Goal: Feedback & Contribution: Contribute content

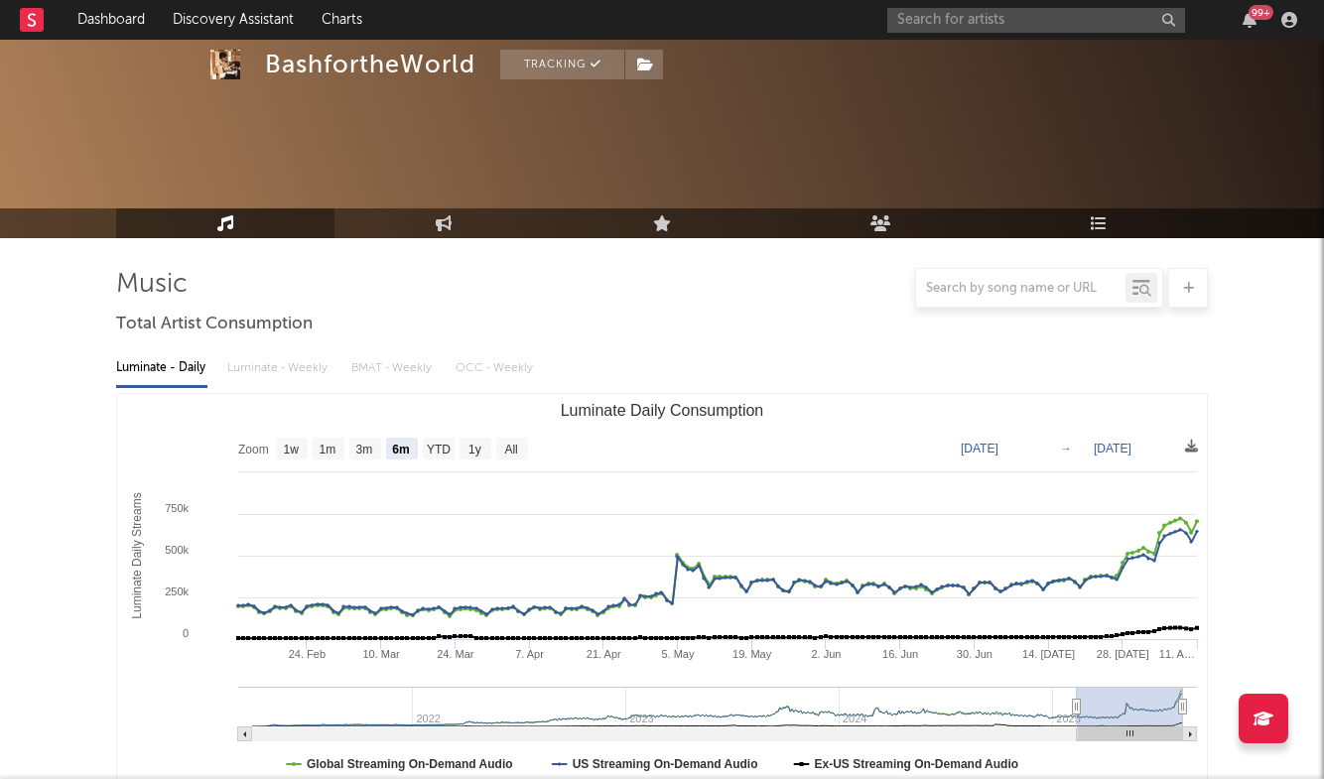
select select "6m"
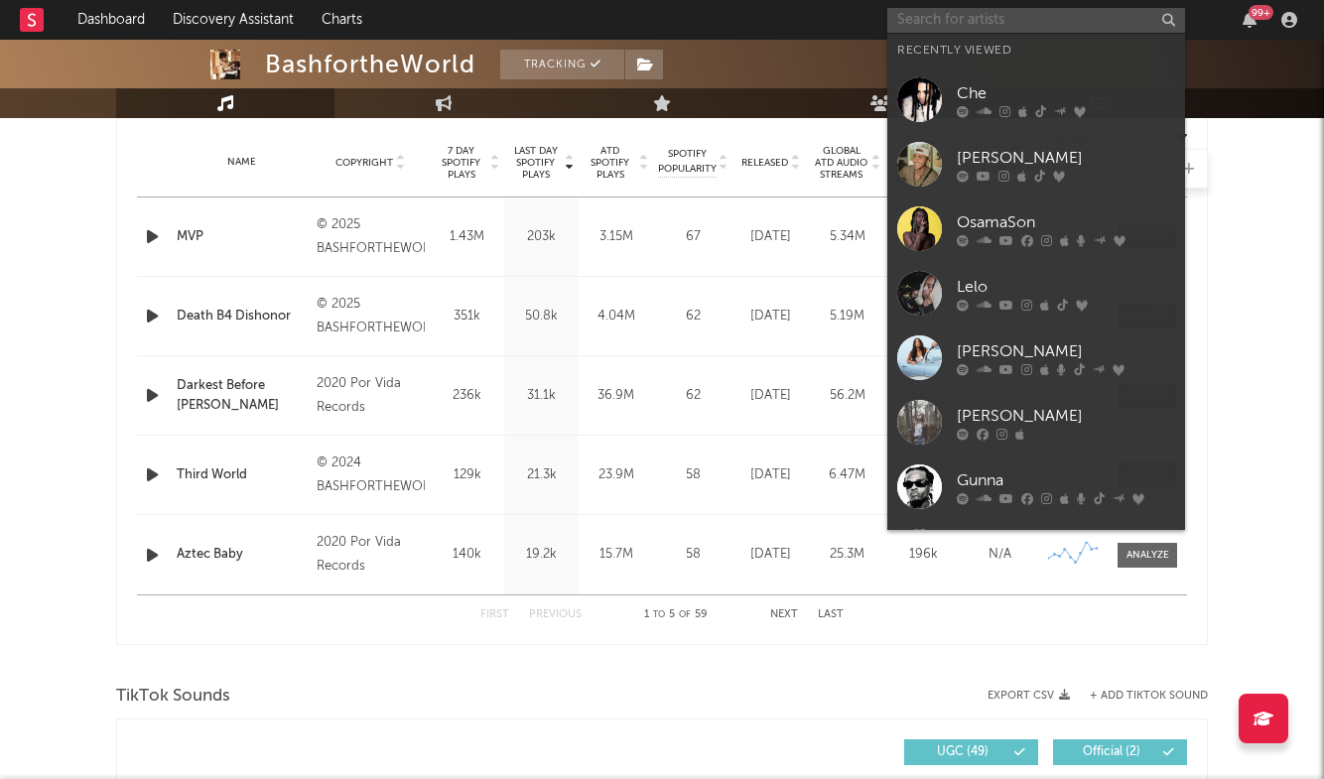
click at [989, 23] on input "text" at bounding box center [1036, 20] width 298 height 25
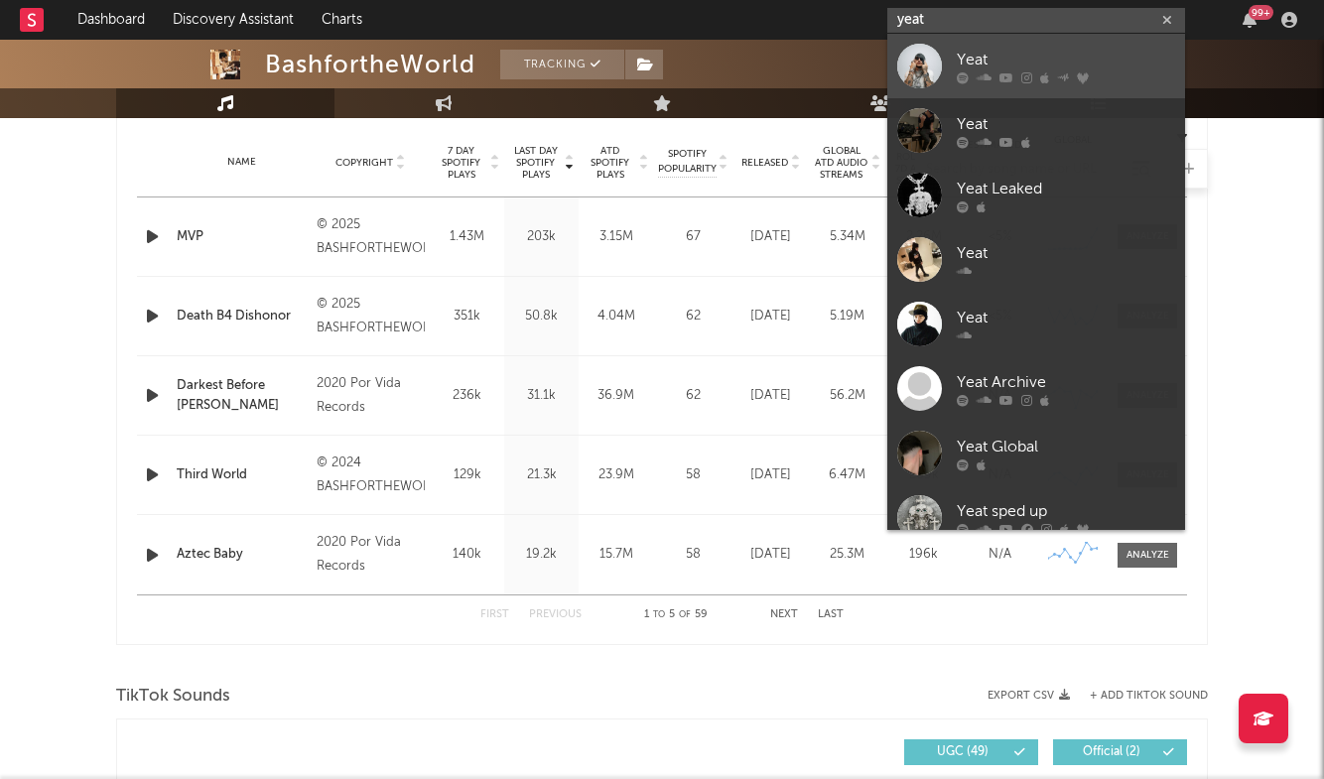
type input "yeat"
click at [987, 52] on div "Yeat" at bounding box center [1066, 60] width 218 height 24
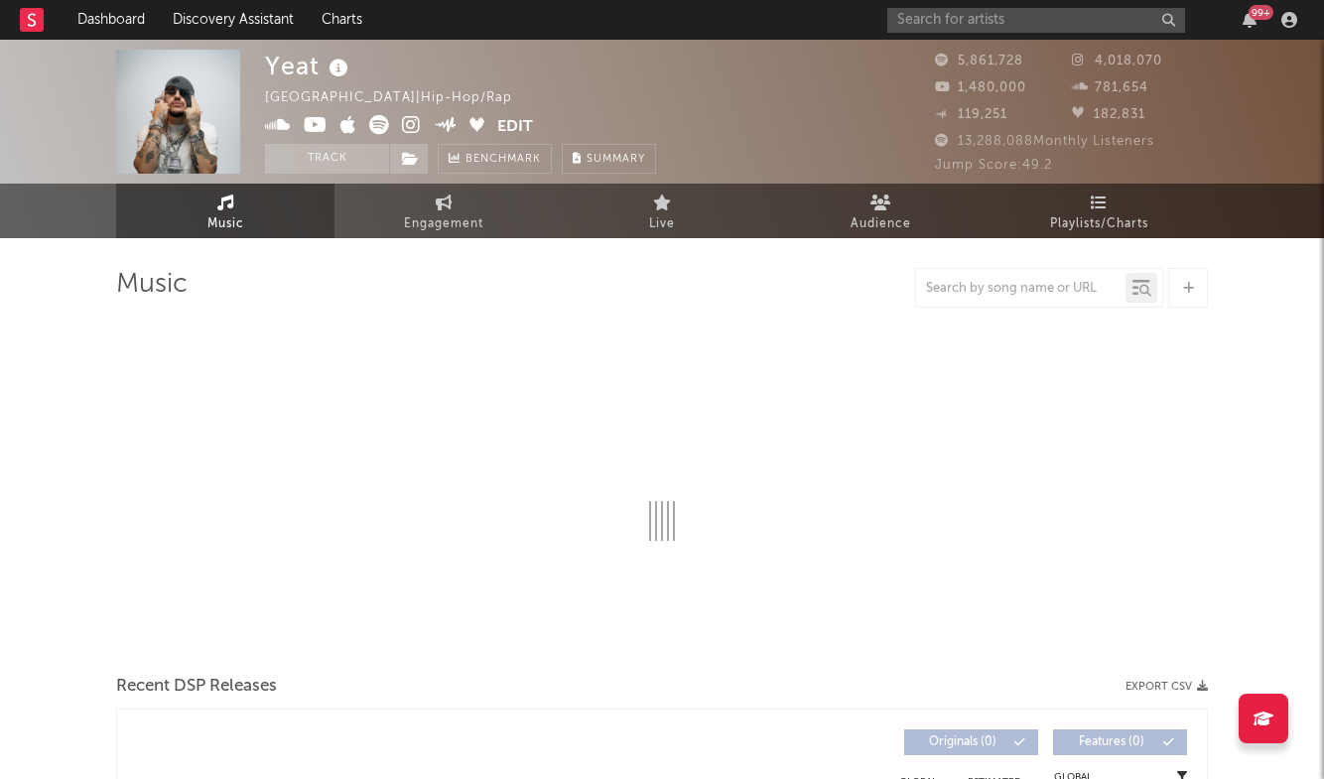
select select "6m"
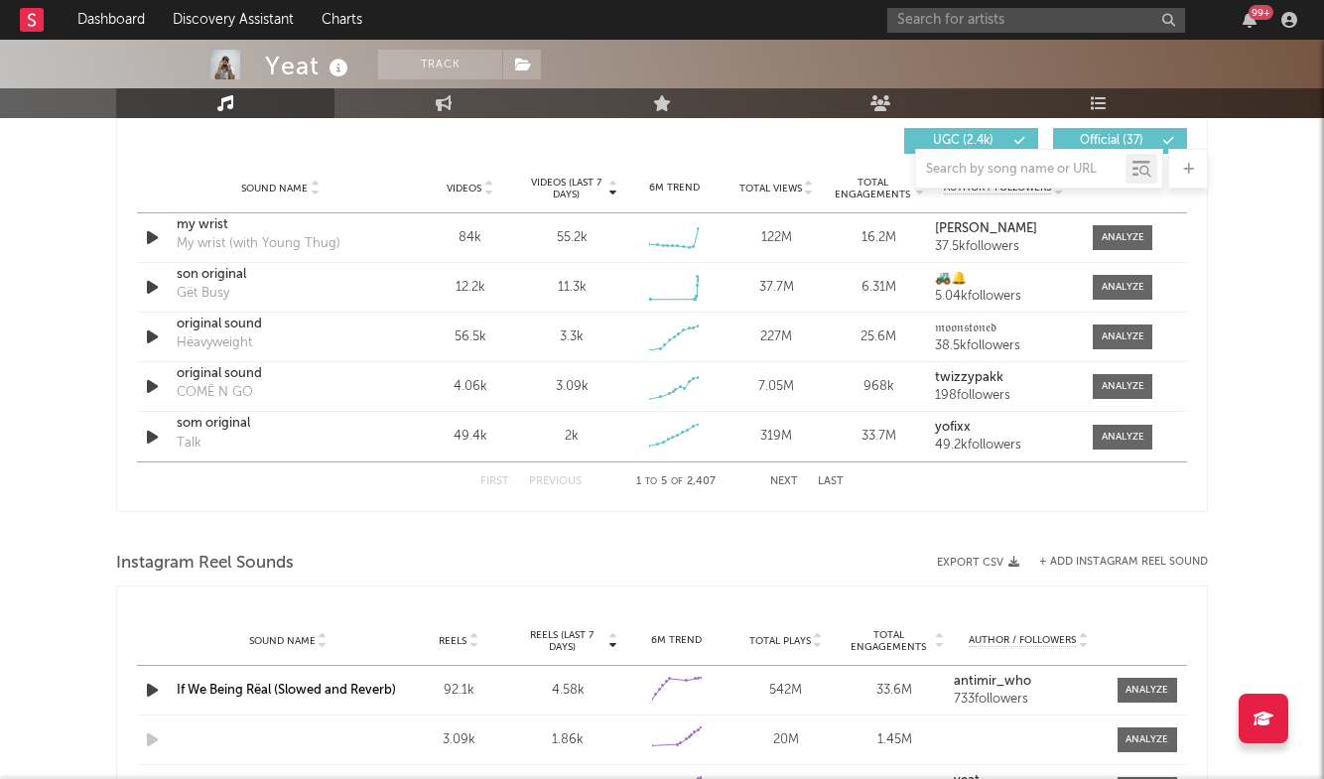
scroll to position [1388, 0]
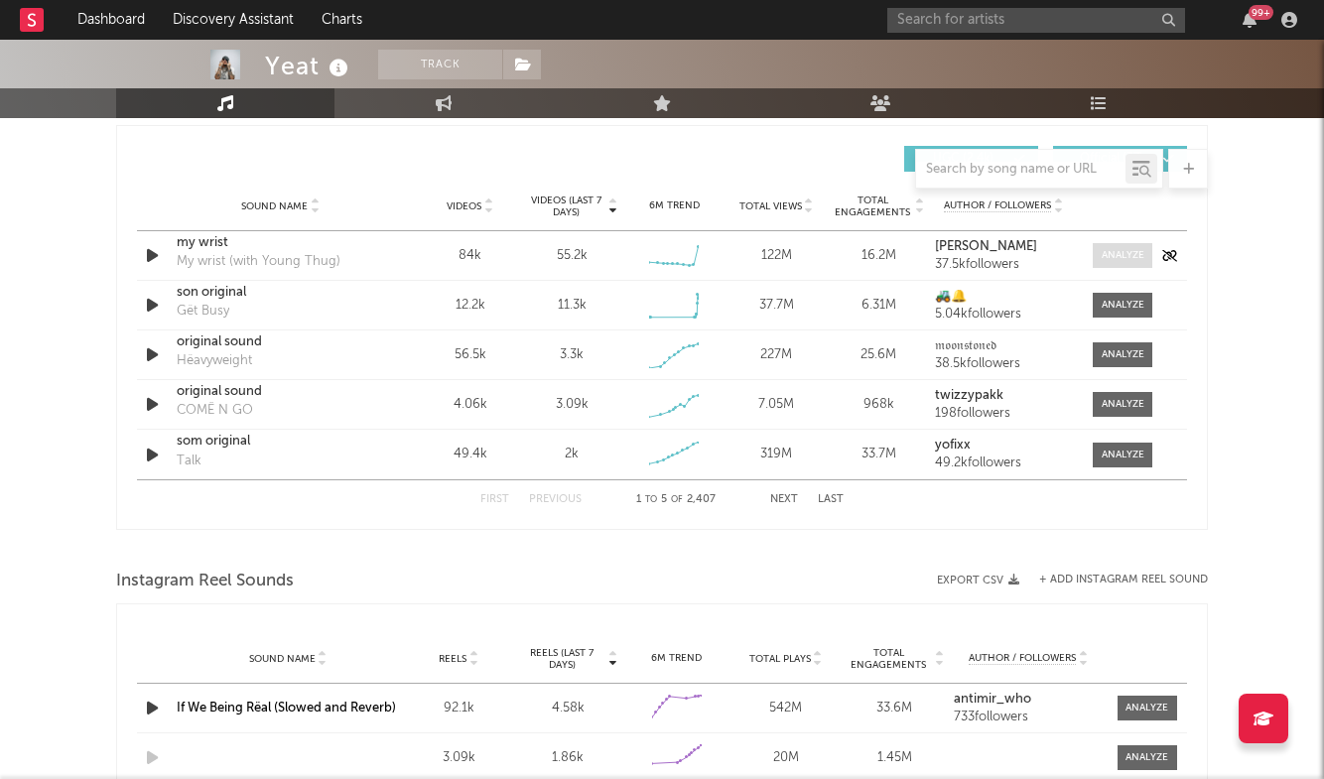
click at [1102, 260] on div at bounding box center [1123, 255] width 43 height 15
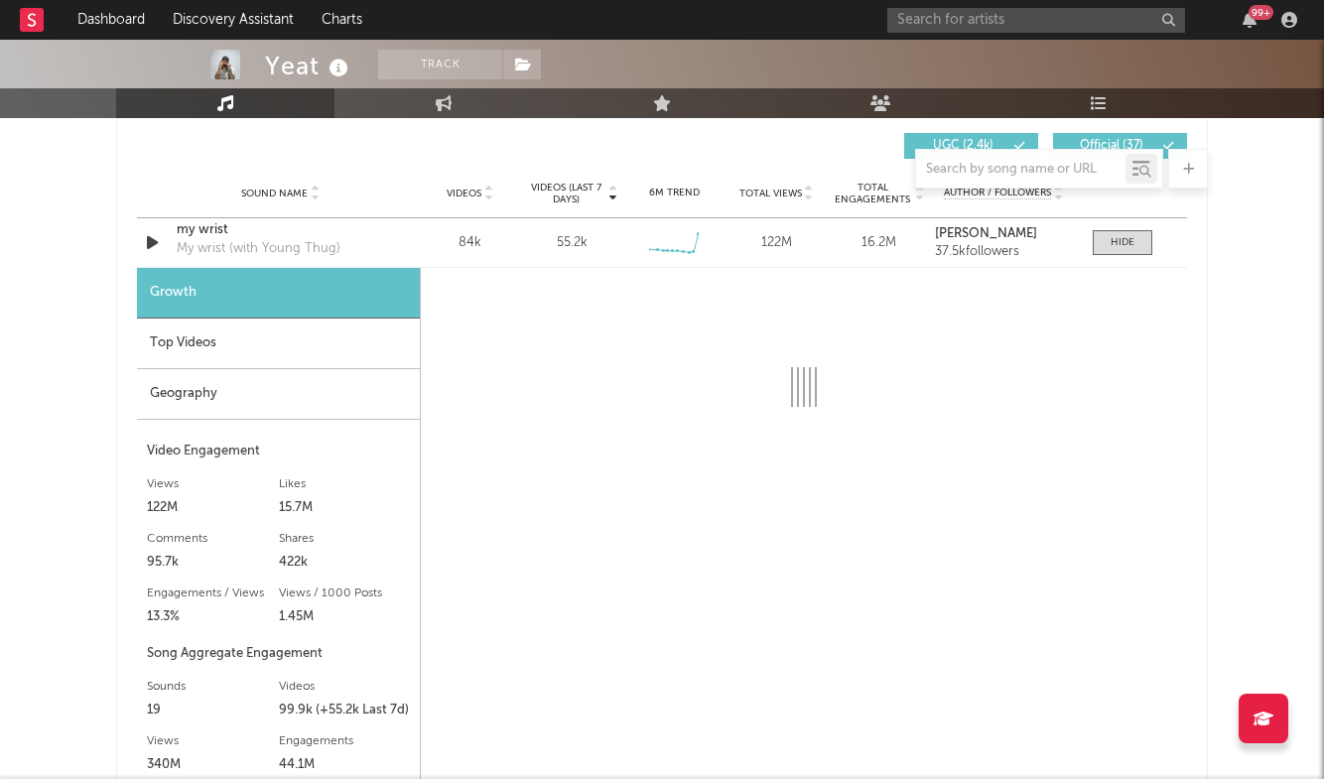
scroll to position [1398, 0]
click at [205, 237] on div "my wrist" at bounding box center [280, 232] width 207 height 20
select select "6m"
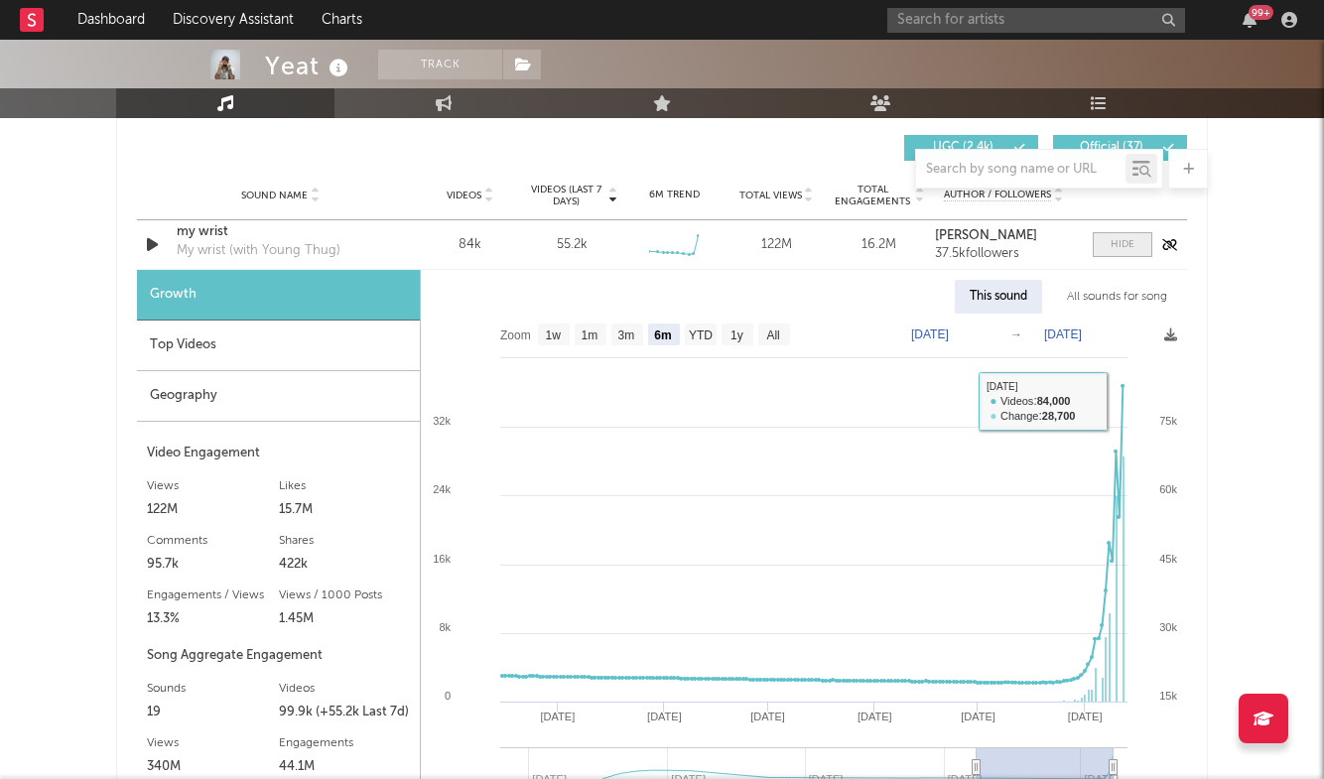
click at [1148, 254] on span at bounding box center [1123, 244] width 60 height 25
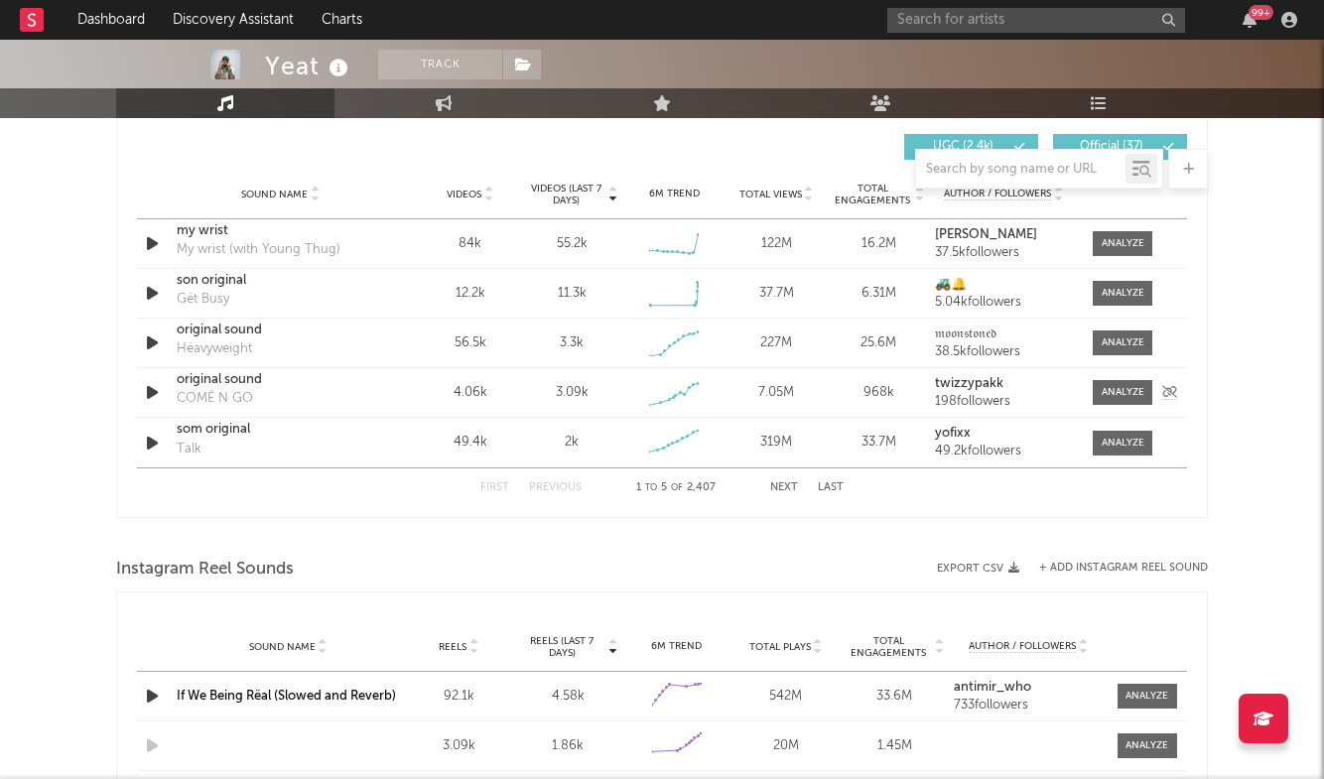
scroll to position [1351, 0]
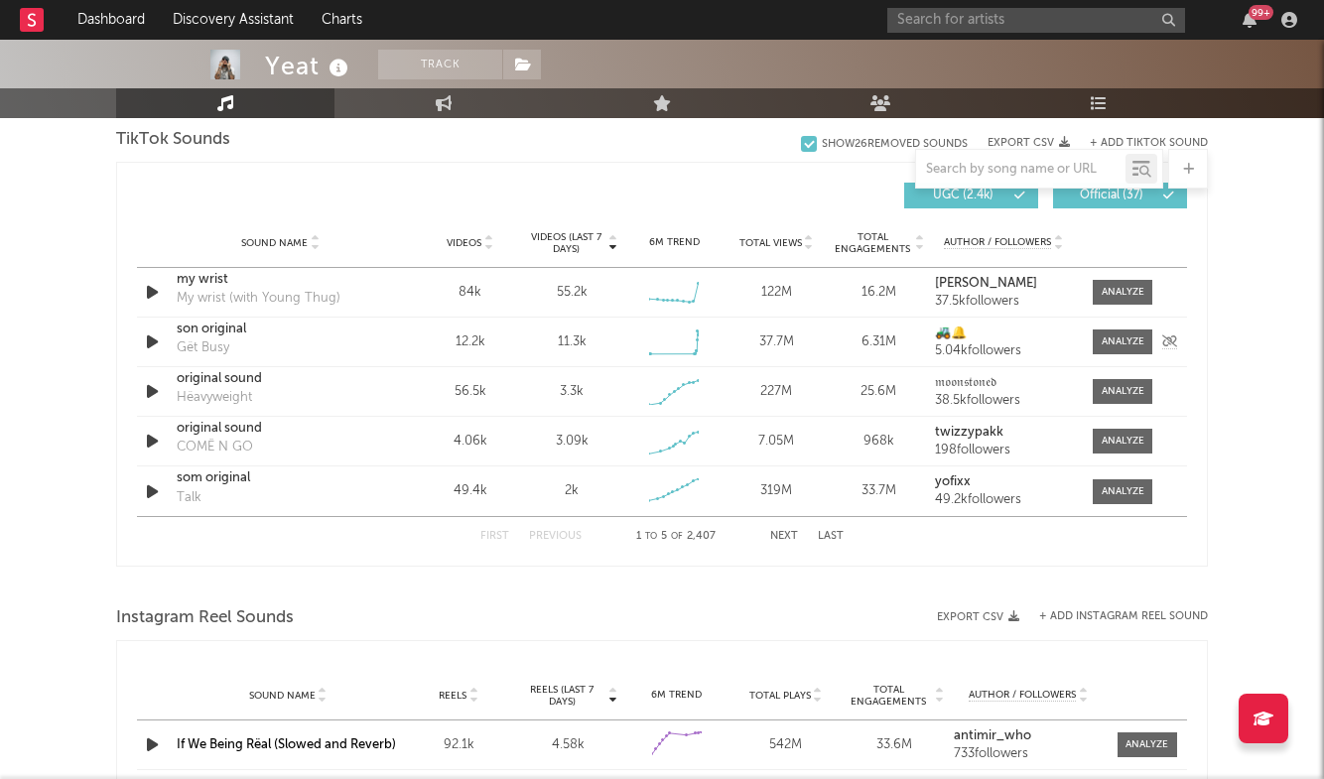
click at [1127, 326] on div "Sound Name son original Gët Busy Videos 12.2k Videos (last 7 days) 11.3k Weekly…" at bounding box center [662, 342] width 1050 height 49
click at [1127, 333] on span at bounding box center [1123, 342] width 60 height 25
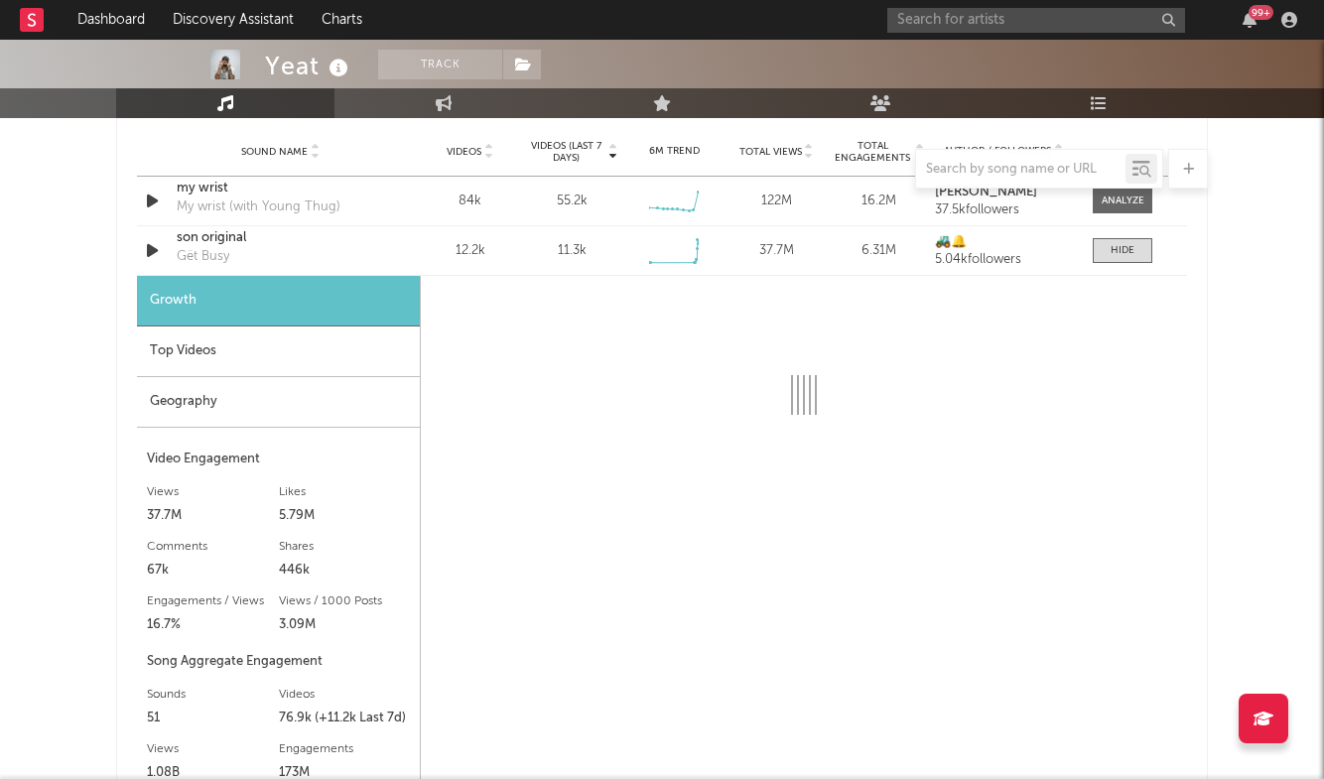
select select "6m"
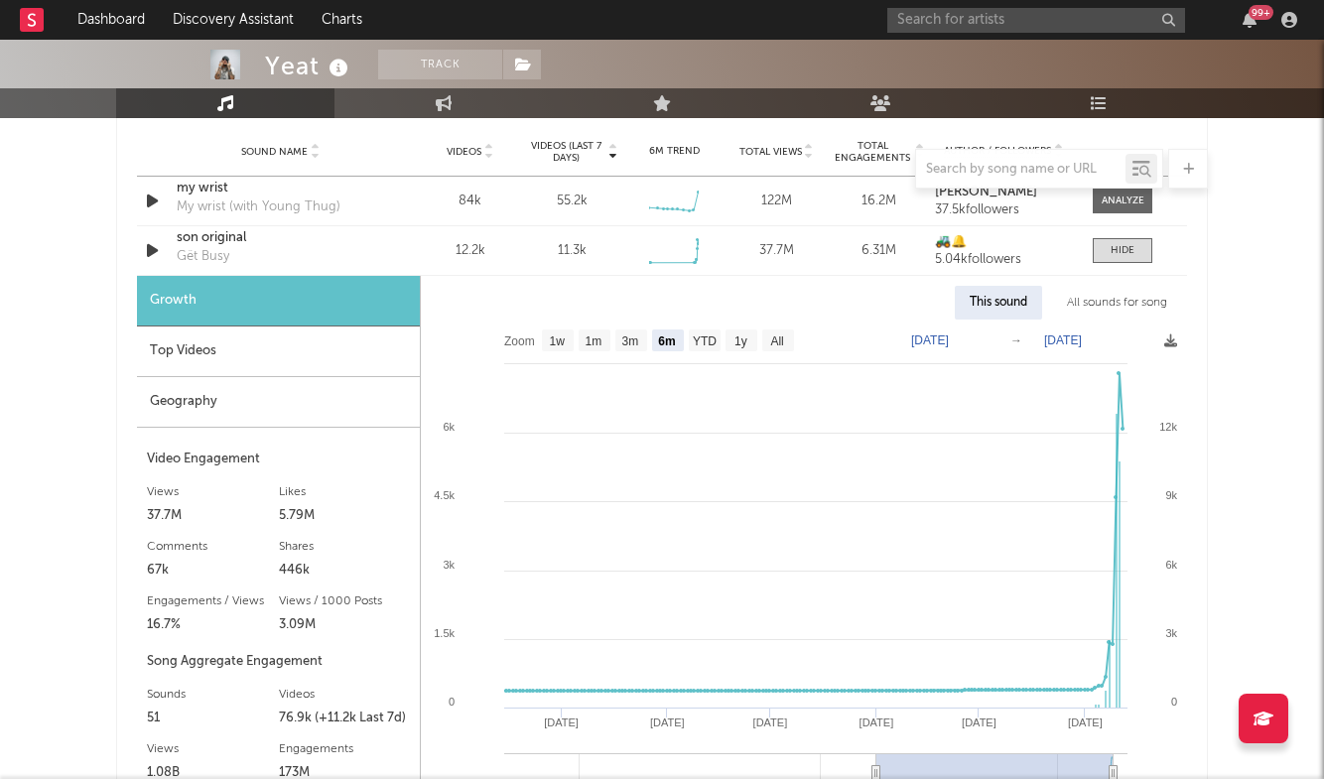
scroll to position [1435, 0]
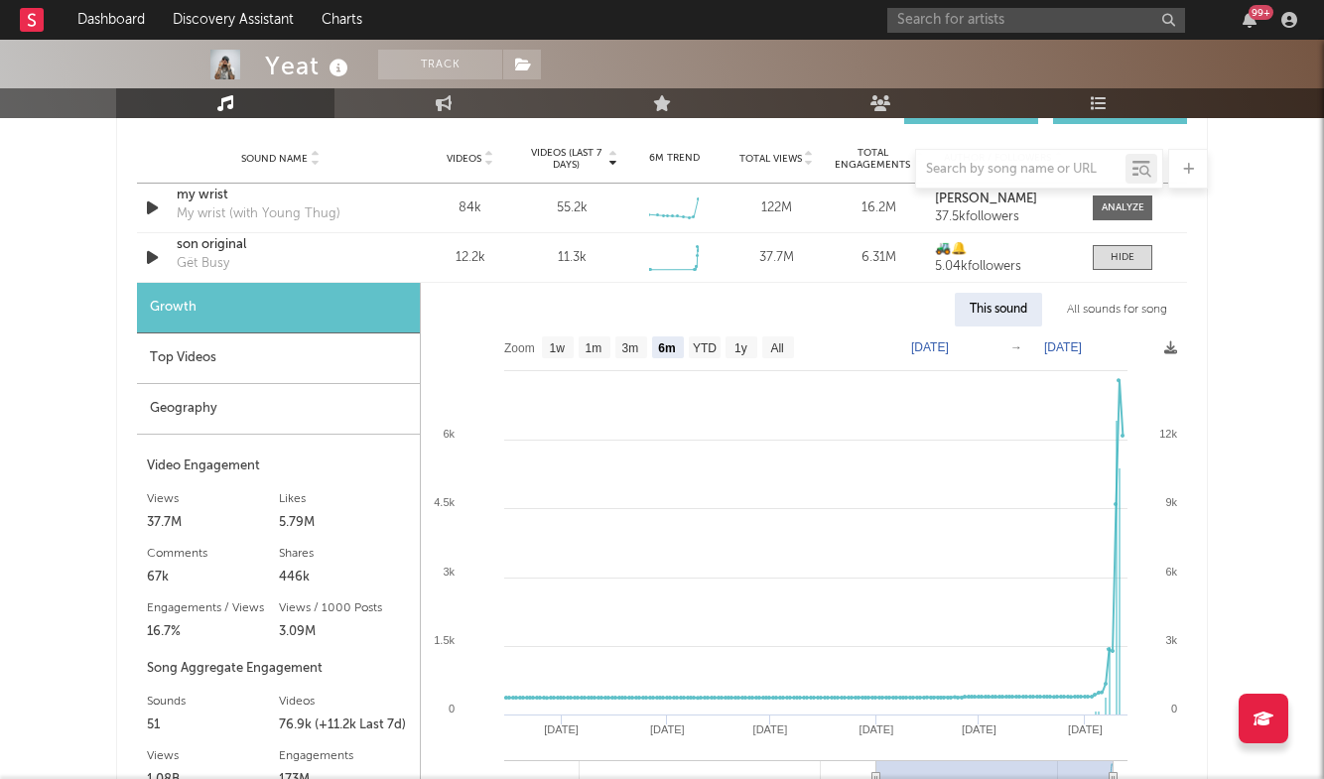
click at [312, 358] on div "Top Videos" at bounding box center [278, 358] width 283 height 51
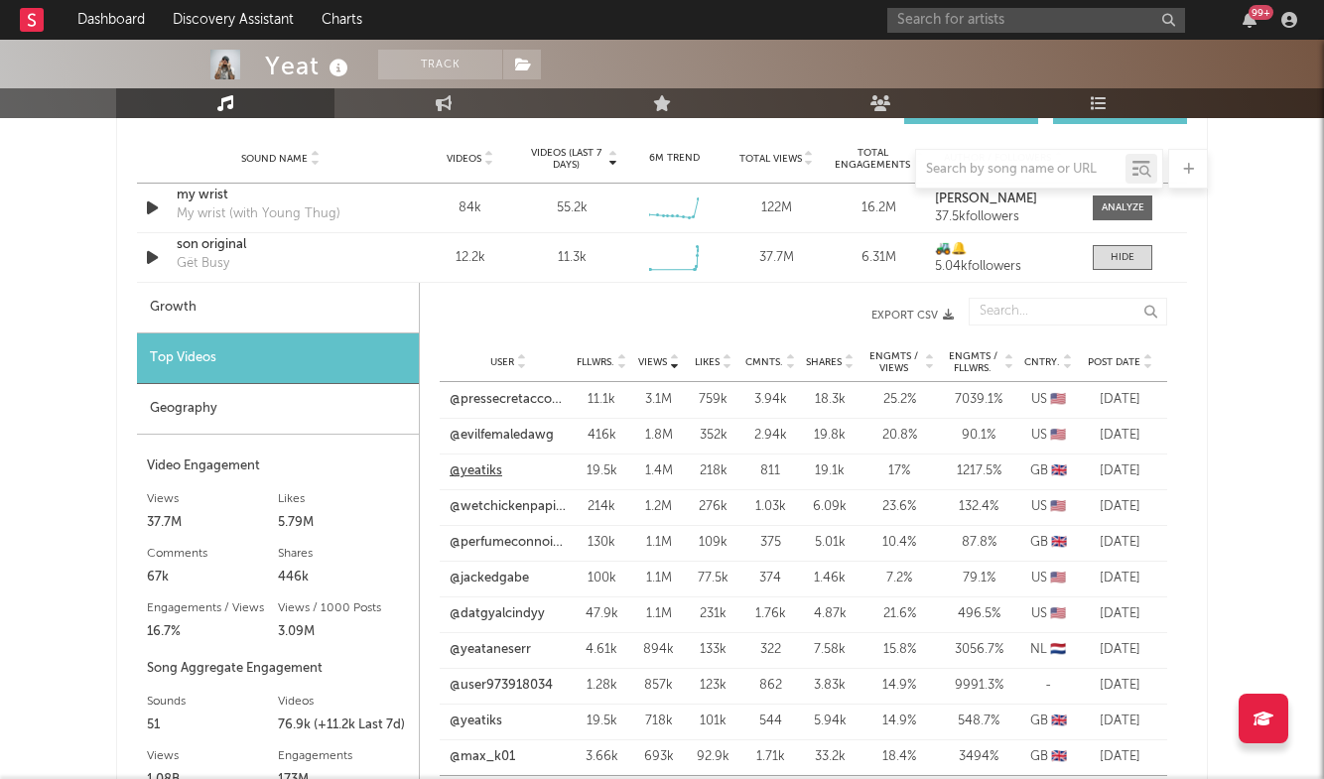
click at [486, 469] on link "@yeatiks" at bounding box center [476, 472] width 53 height 20
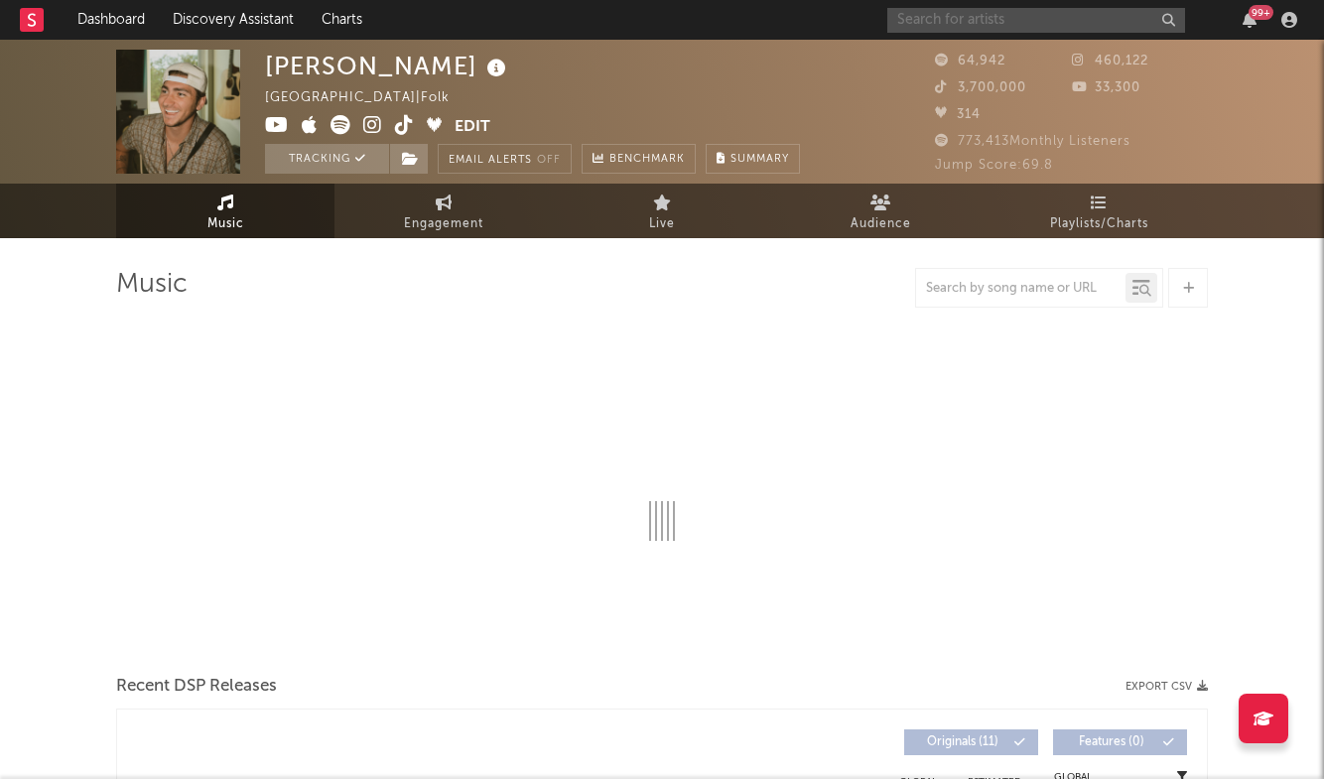
click at [1050, 20] on input "text" at bounding box center [1036, 20] width 298 height 25
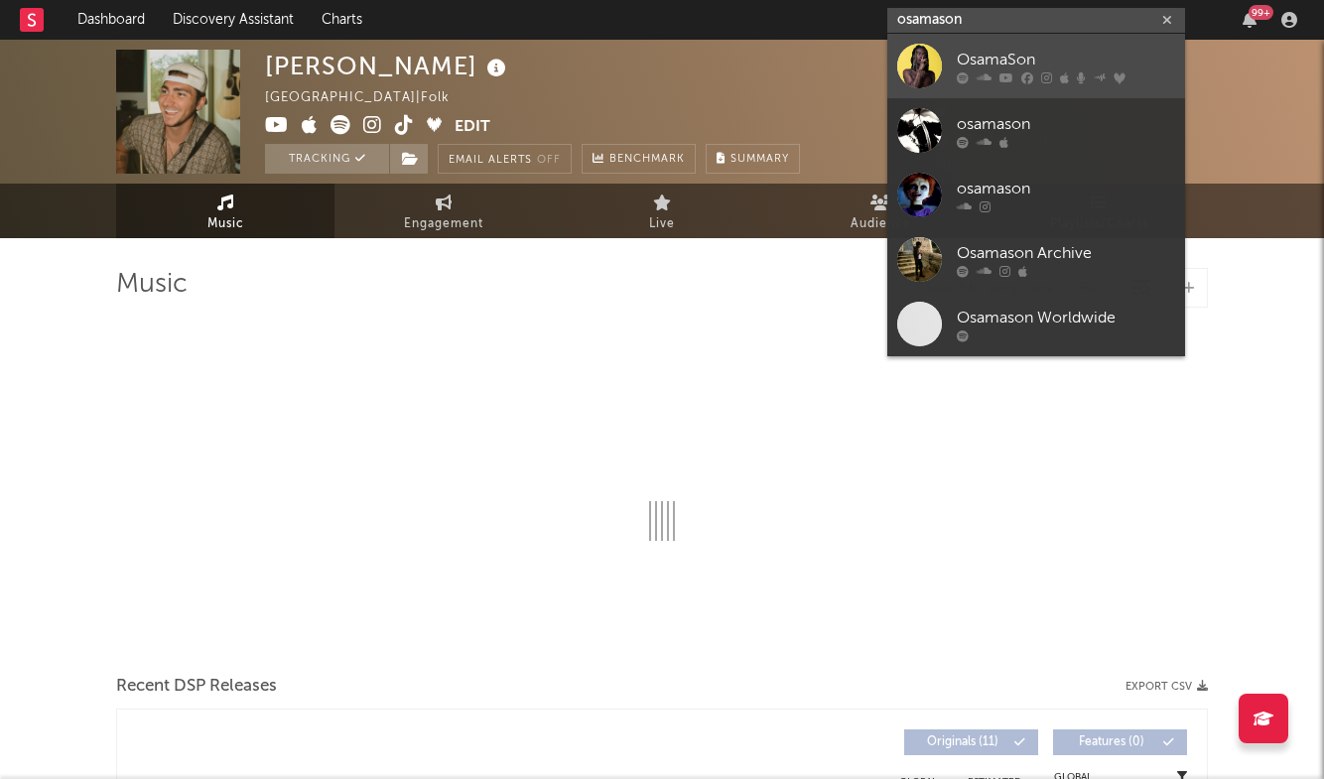
type input "osamason"
click at [996, 42] on link "OsamaSon" at bounding box center [1036, 66] width 298 height 65
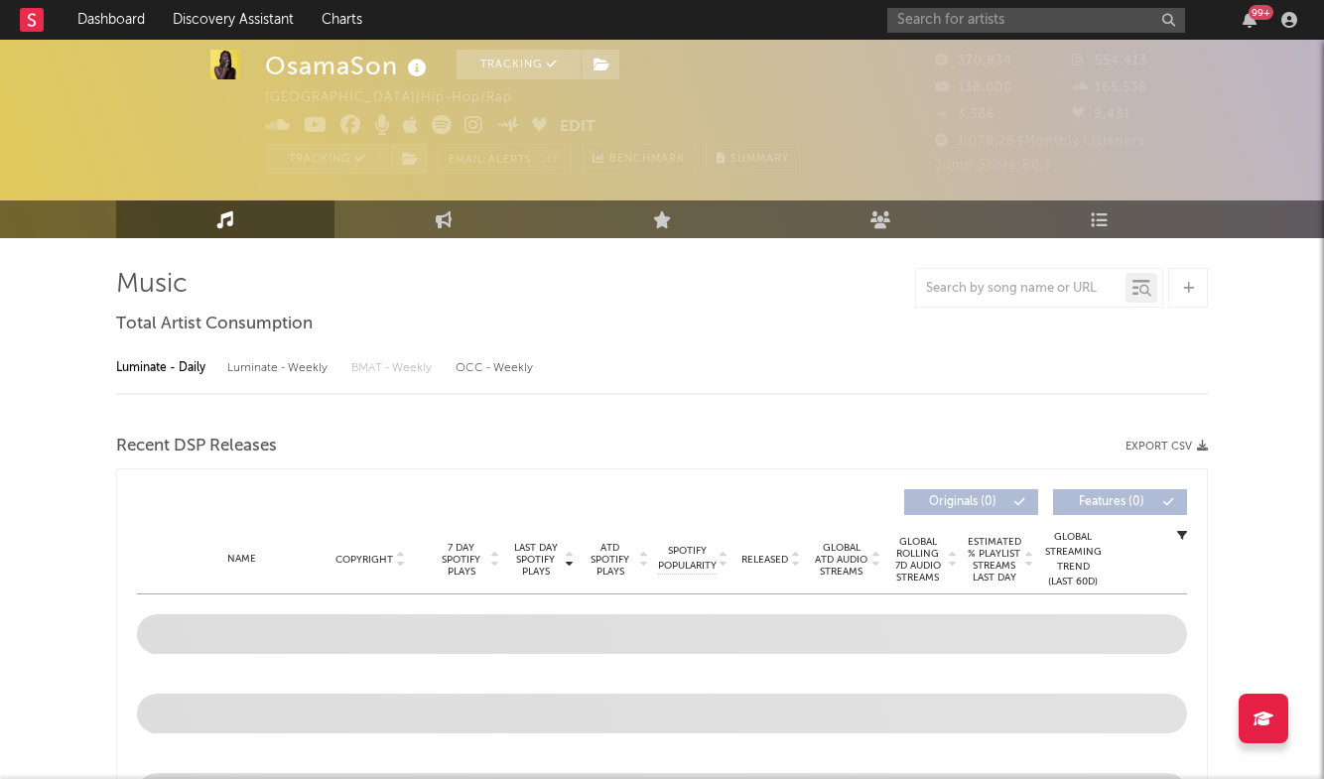
select select "6m"
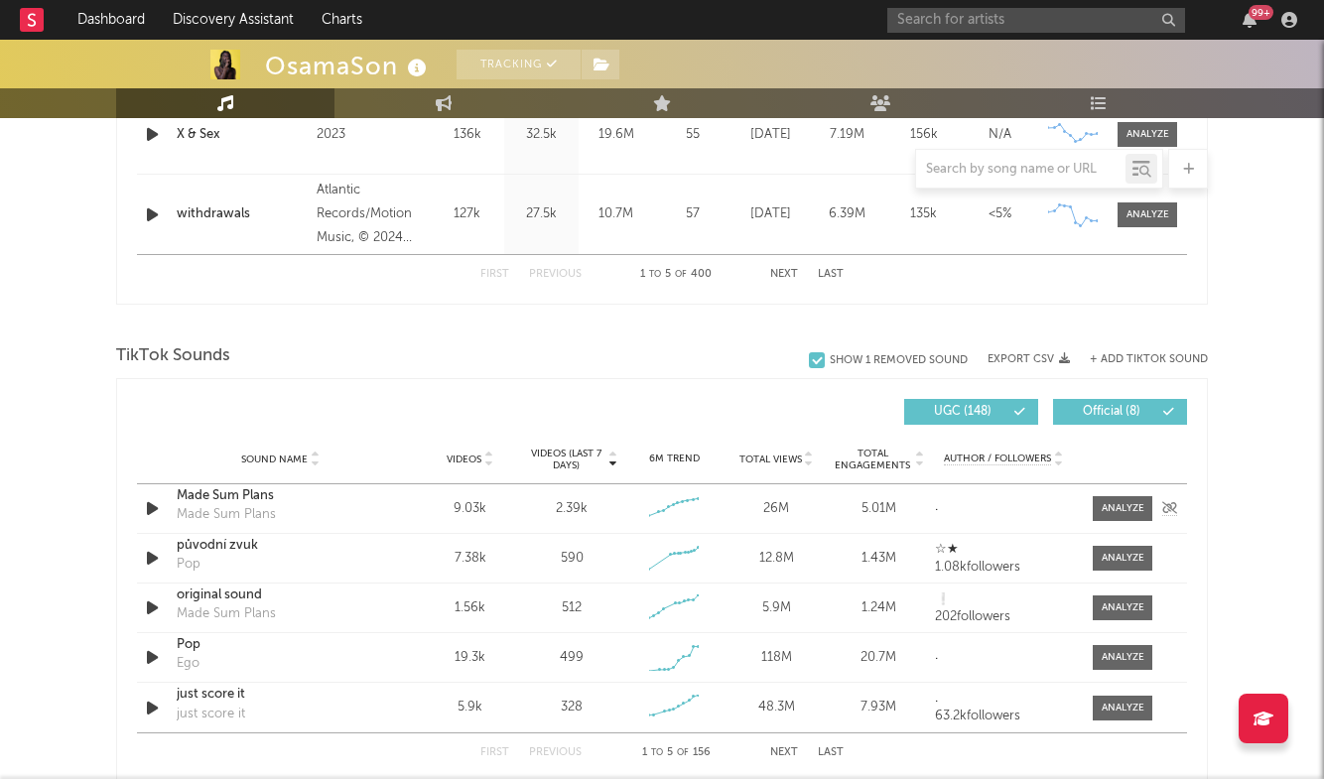
scroll to position [1195, 0]
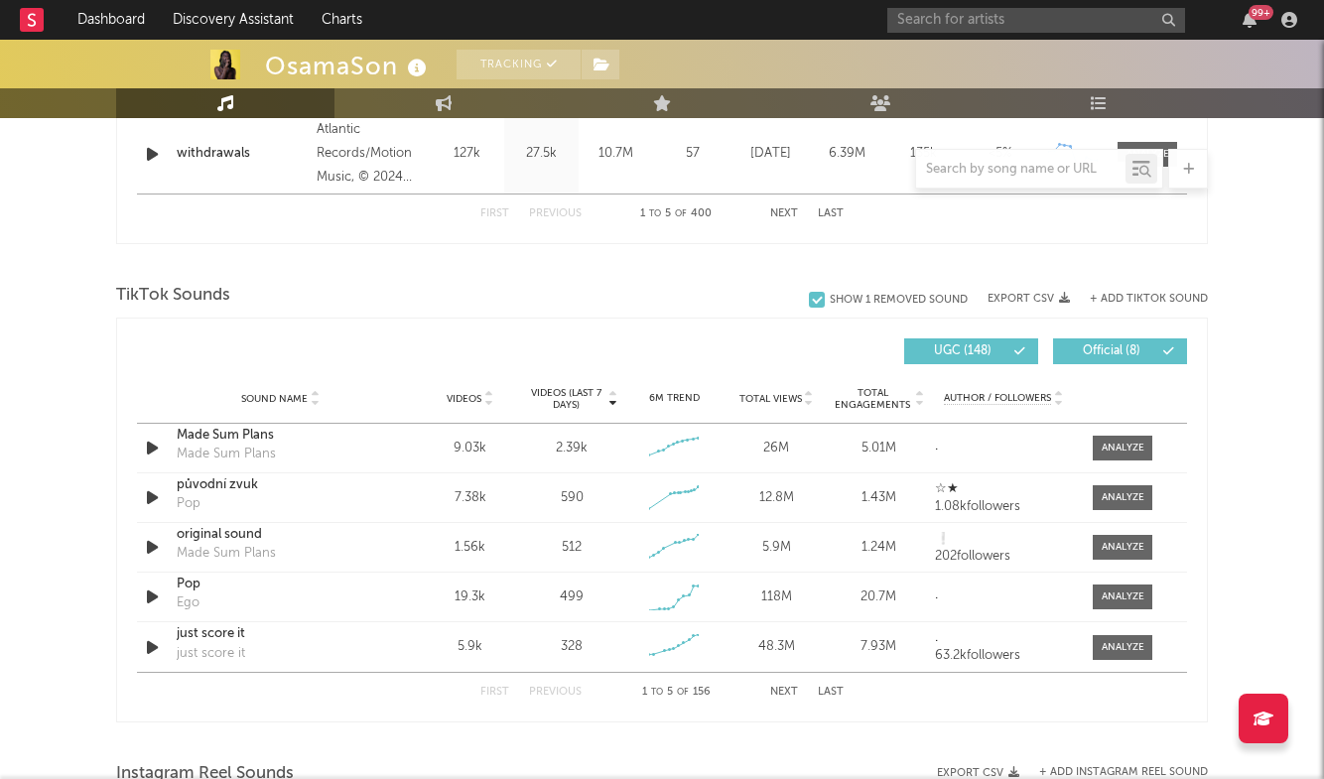
click at [1141, 296] on button "+ Add TikTok Sound" at bounding box center [1149, 299] width 118 height 11
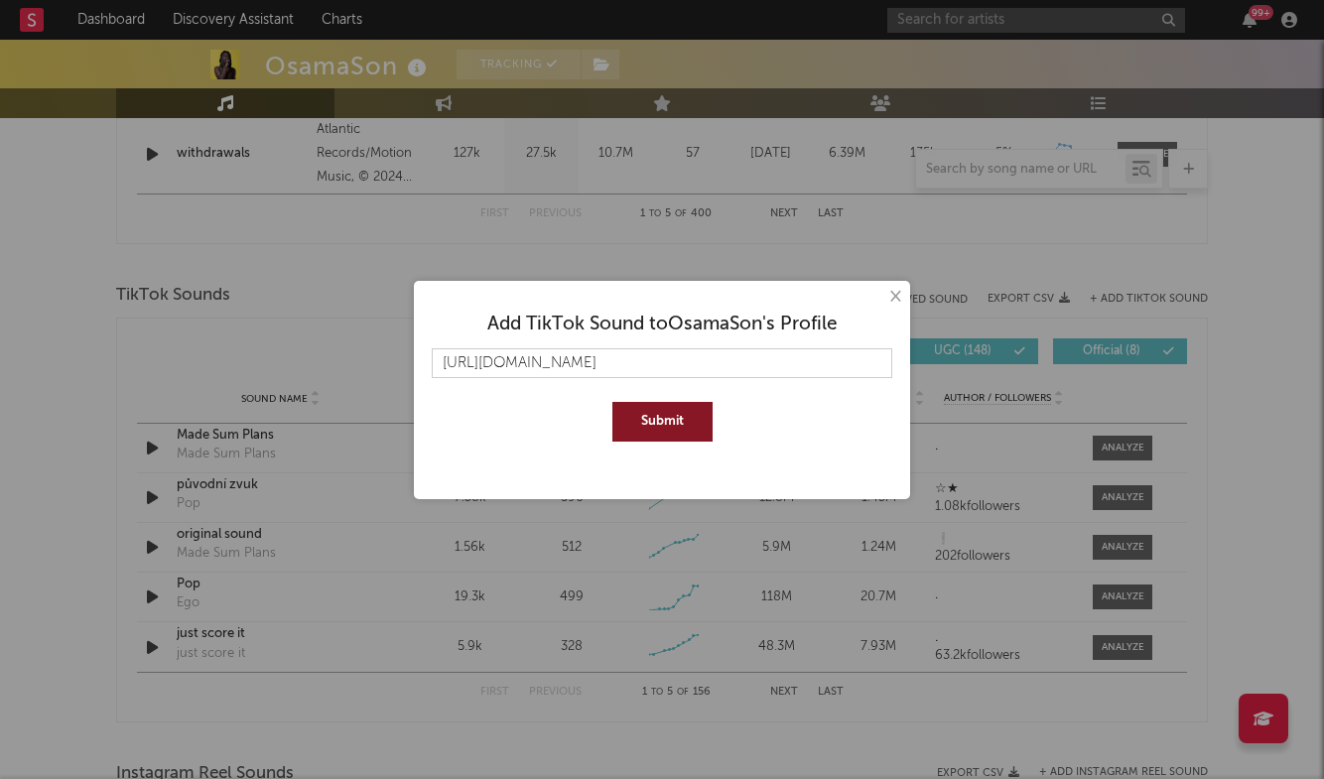
type input "https://www.tiktok.com/music/original-sound-7464696820849986335"
click at [646, 409] on button "Submit" at bounding box center [662, 422] width 100 height 40
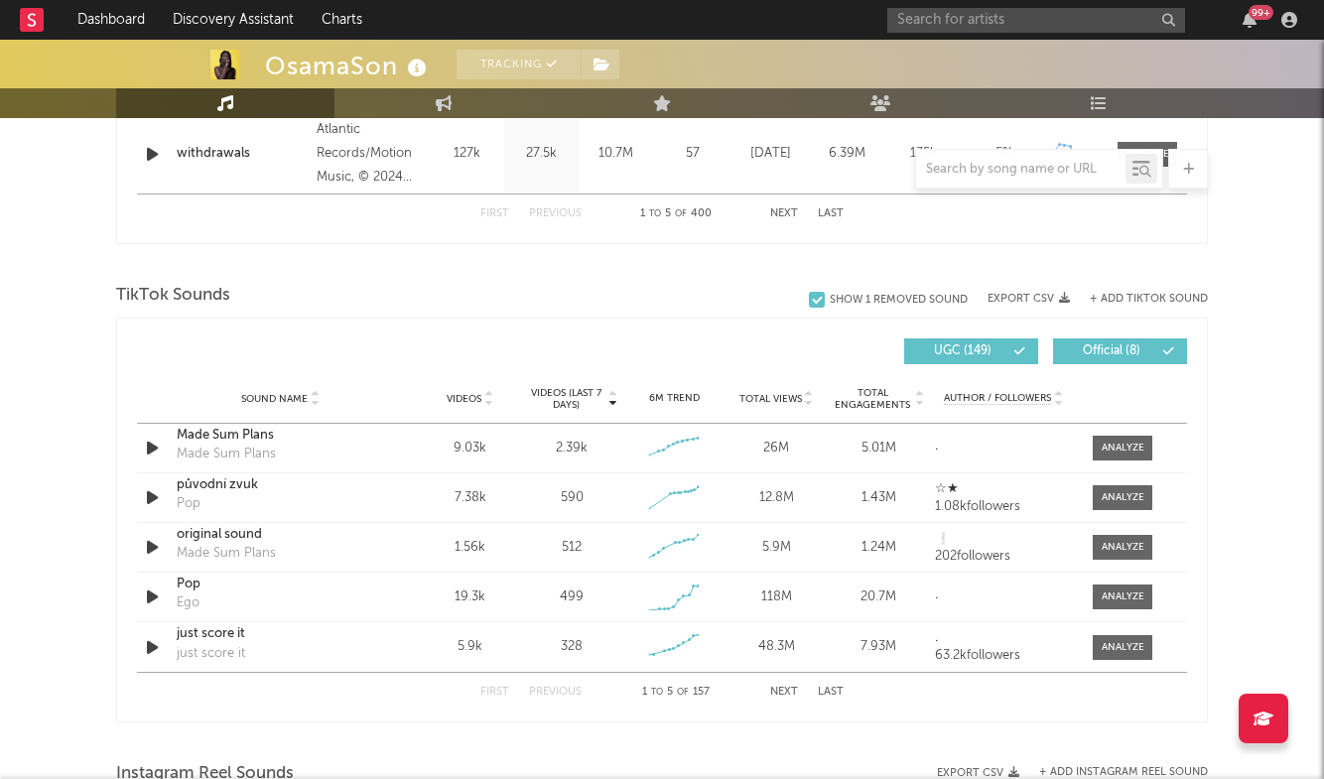
click at [836, 692] on button "Last" at bounding box center [831, 692] width 26 height 11
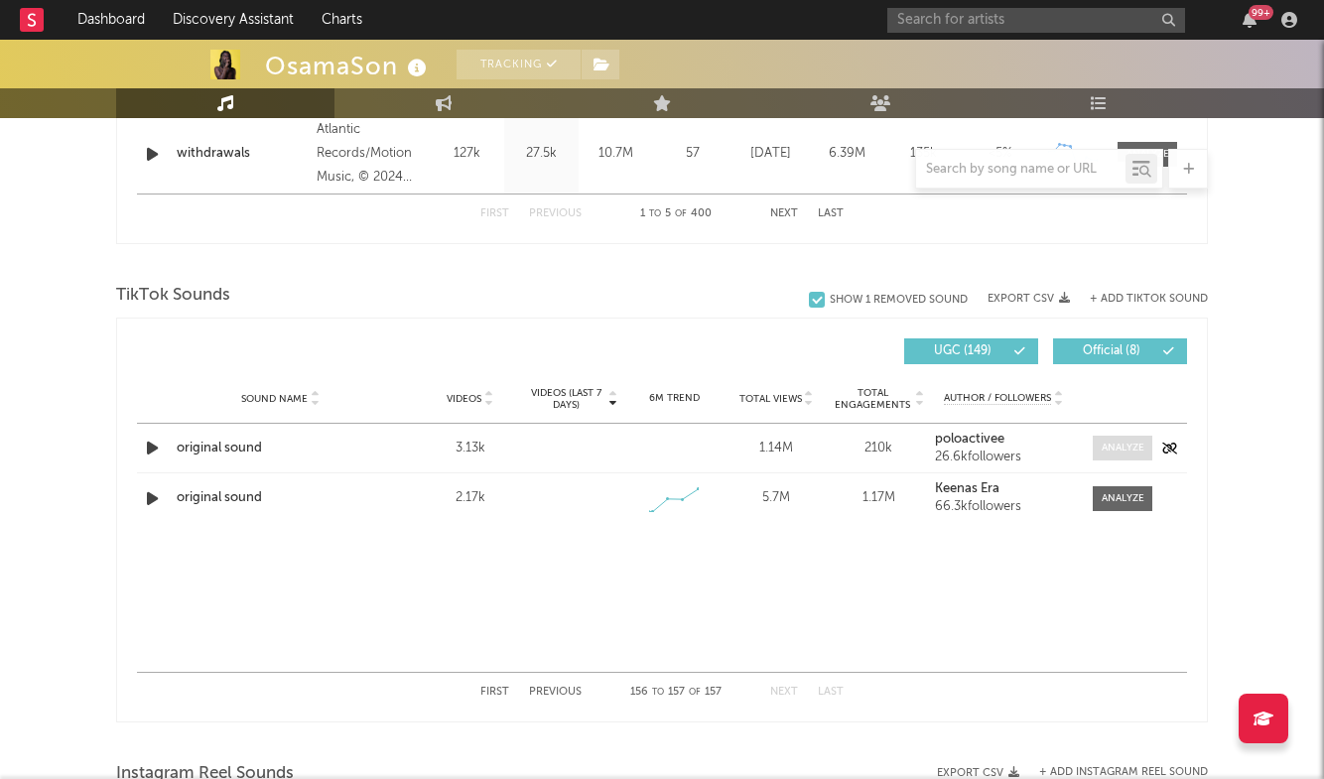
click at [1111, 439] on span at bounding box center [1123, 448] width 60 height 25
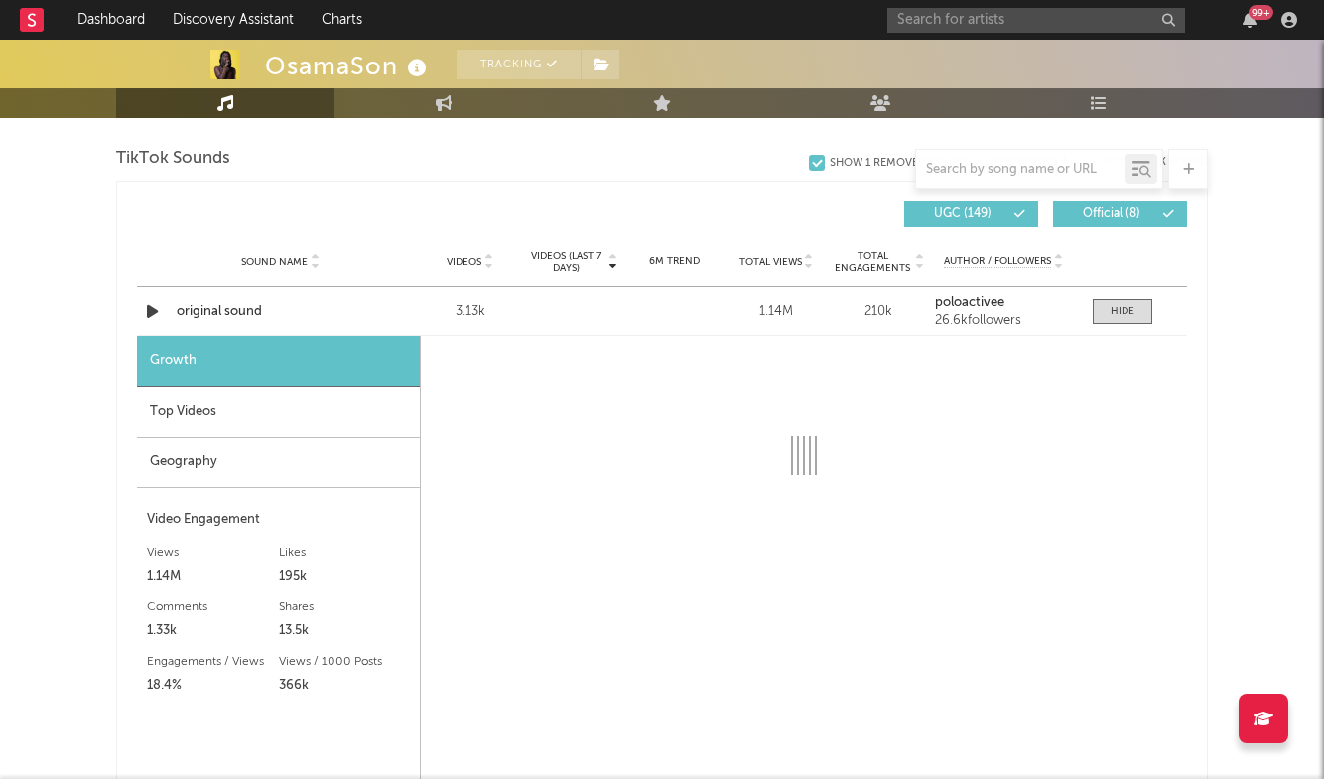
scroll to position [1367, 0]
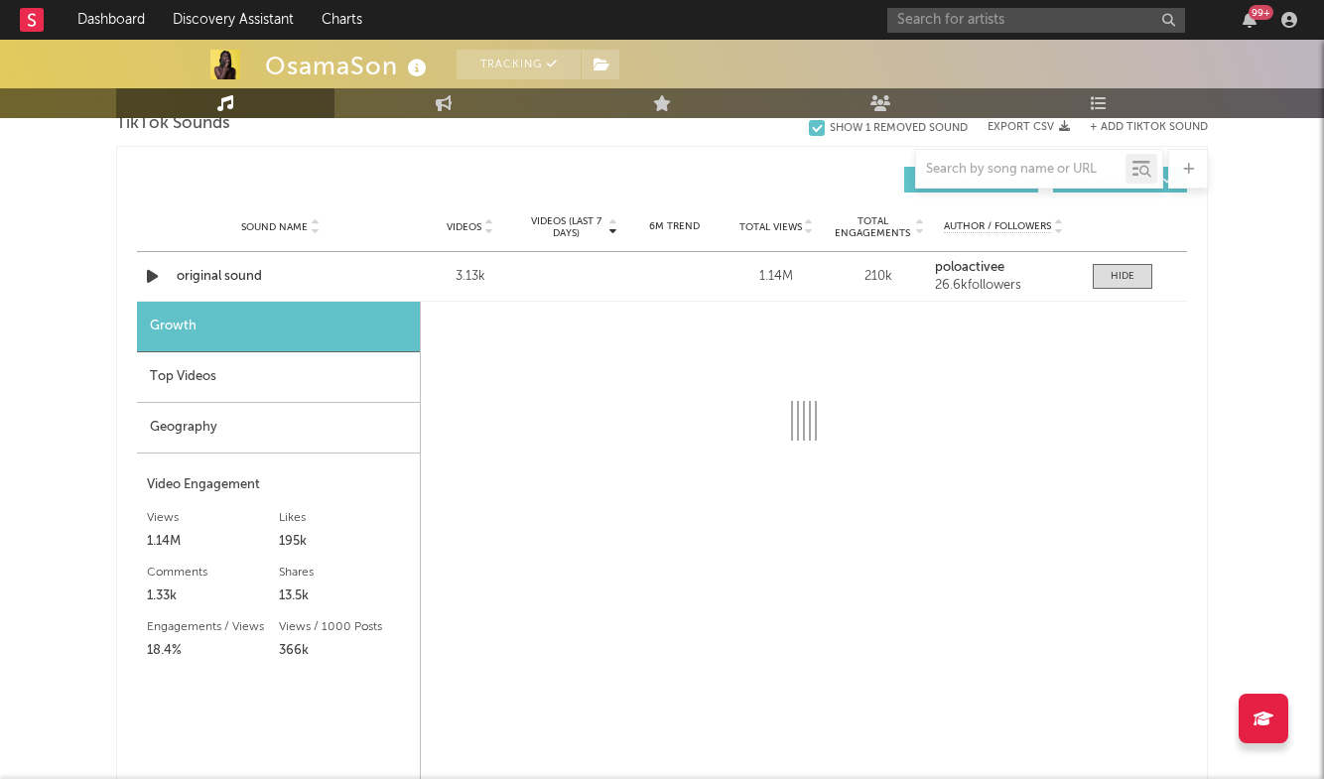
select select "6m"
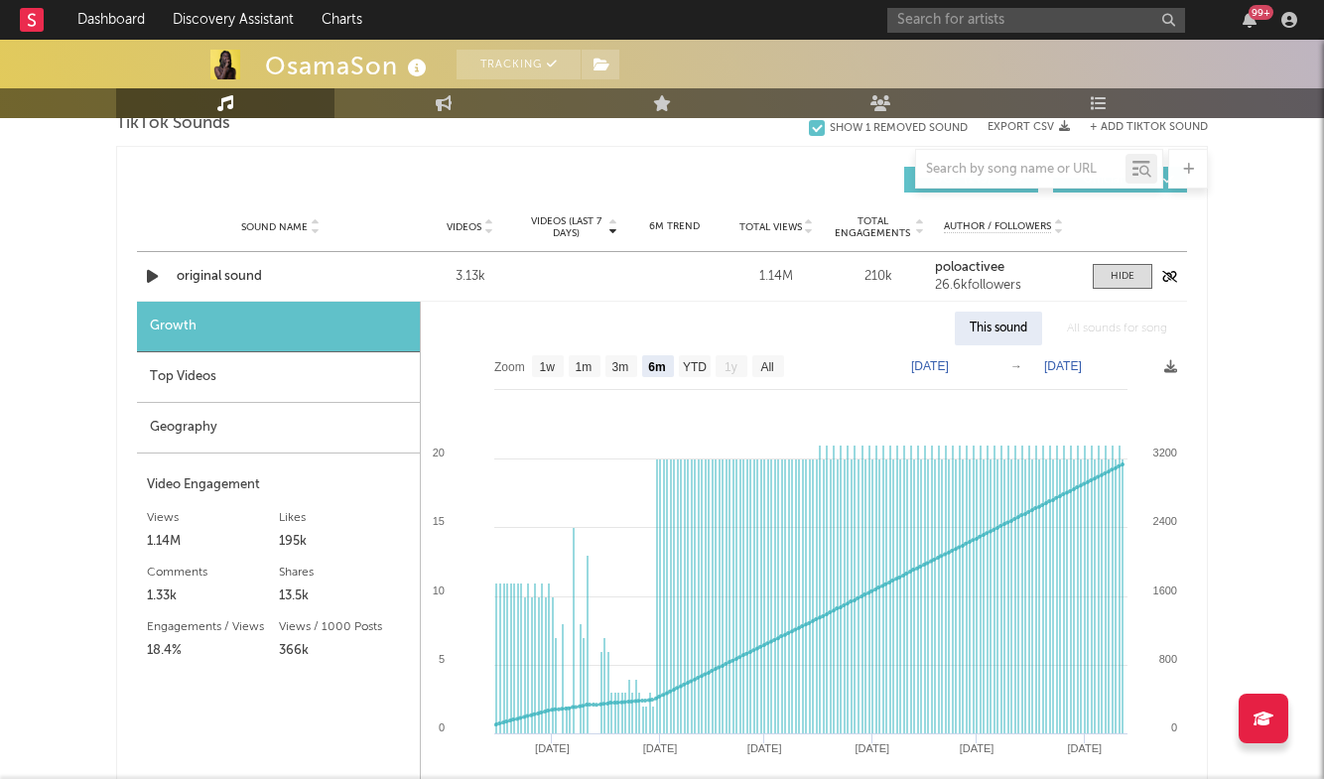
click at [237, 273] on div "original sound" at bounding box center [280, 277] width 207 height 20
click at [1131, 270] on div at bounding box center [1123, 276] width 24 height 15
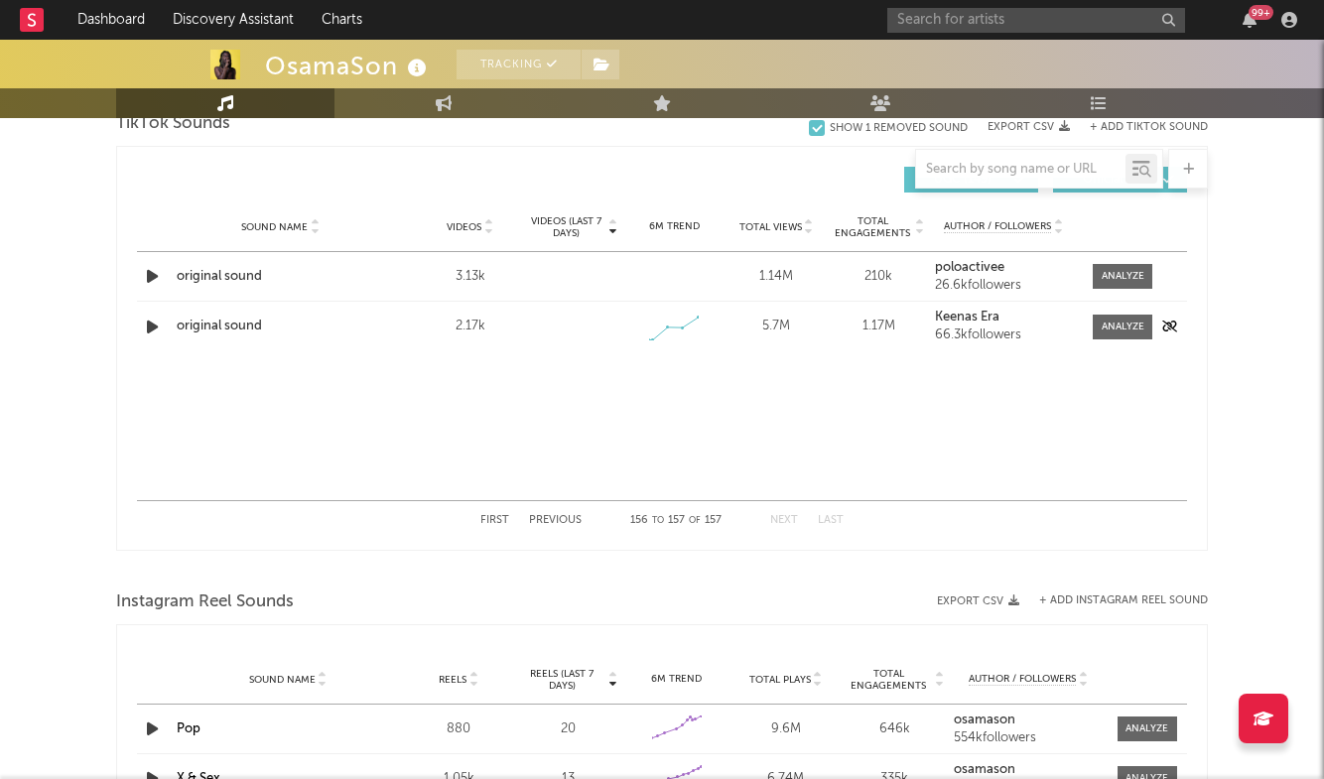
click at [224, 315] on div "Sound Name original sound Videos 2.17k Videos (last 7 days) Weekly Growth % 6M …" at bounding box center [662, 327] width 1050 height 50
click at [223, 326] on div "original sound" at bounding box center [280, 327] width 207 height 20
